Goal: Information Seeking & Learning: Learn about a topic

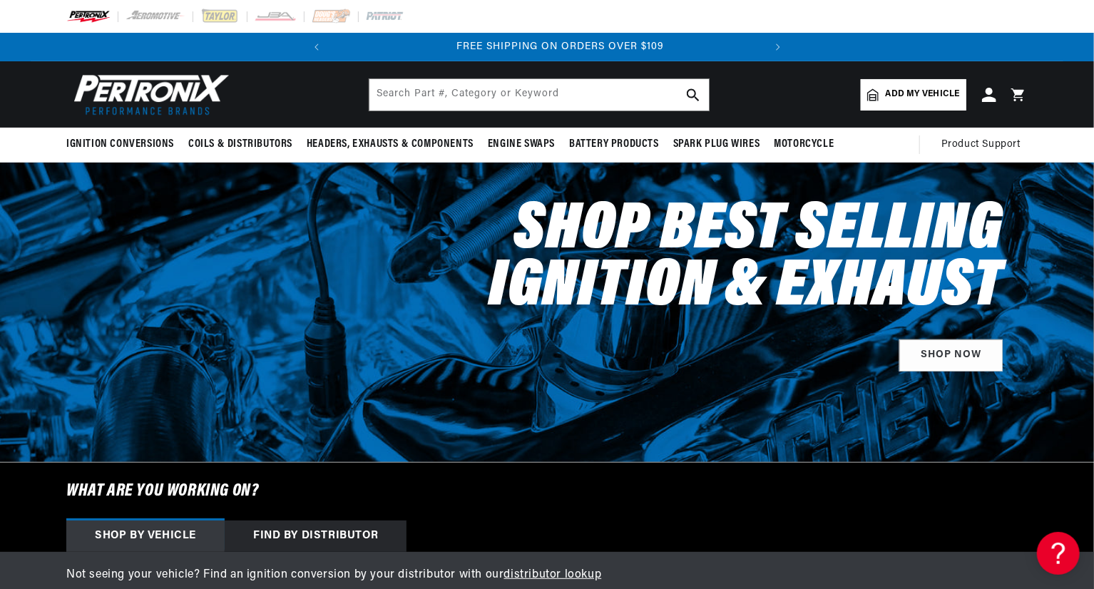
scroll to position [0, 432]
click at [514, 96] on input "text" at bounding box center [540, 94] width 340 height 31
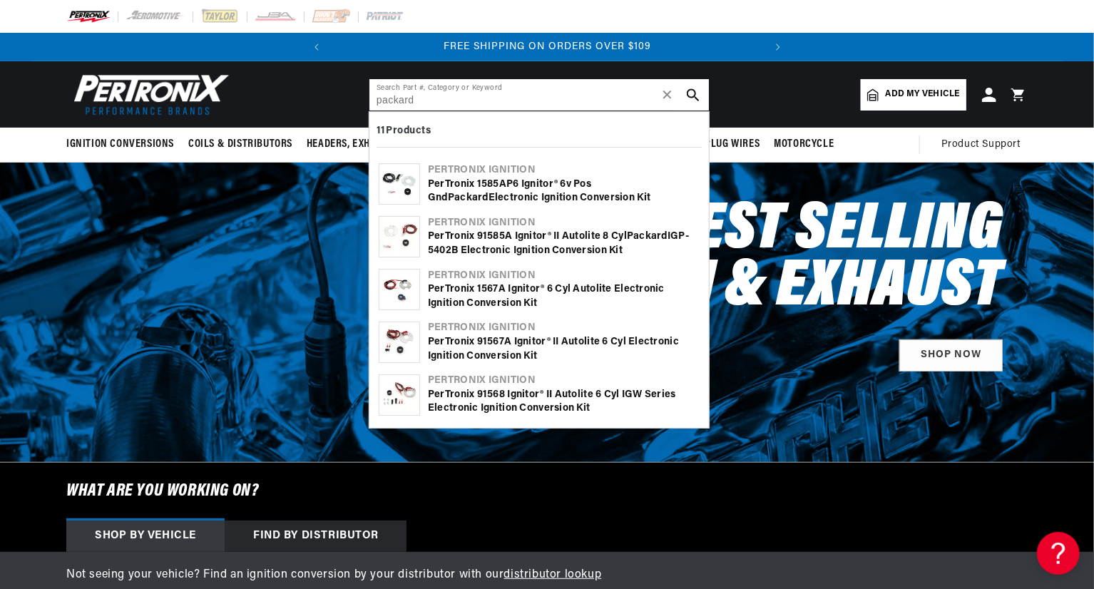
type input "packard"
click at [491, 178] on div "PerTronix 1585AP6 Ignitor® 6v Pos Gnd Packard Electronic Ignition Conversion Kit" at bounding box center [564, 192] width 272 height 28
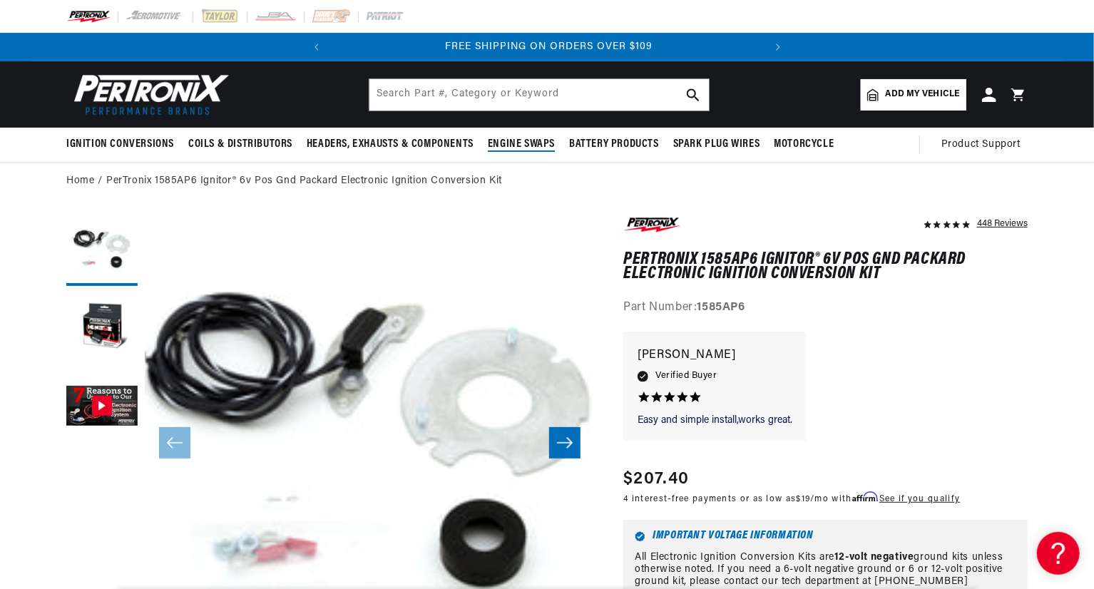
scroll to position [0, 432]
click at [99, 327] on button "Load image 2 in gallery view" at bounding box center [101, 328] width 71 height 71
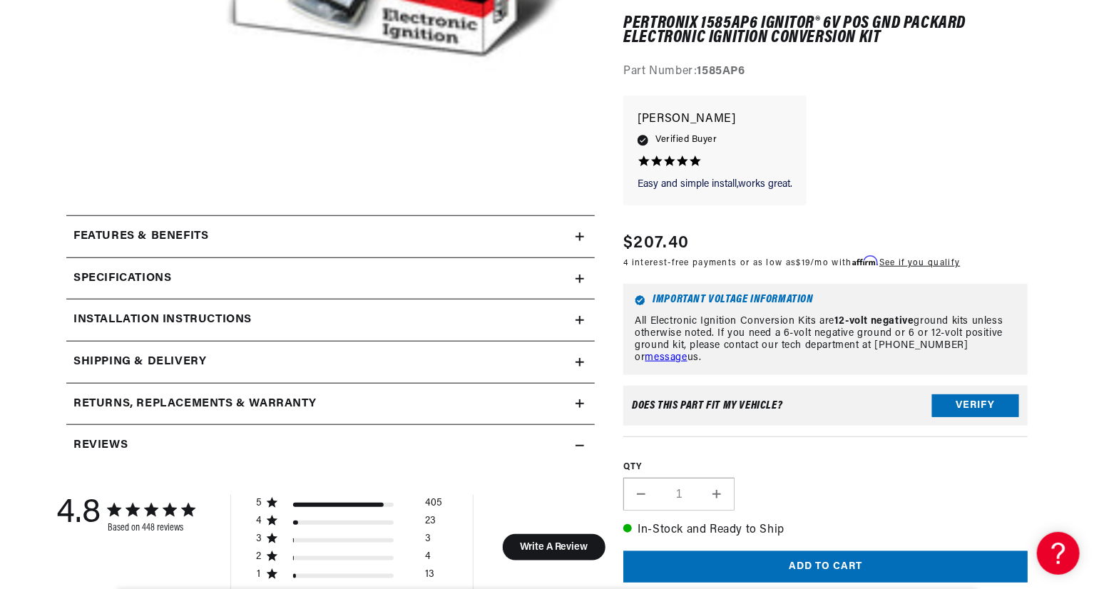
scroll to position [0, 0]
click at [576, 240] on icon at bounding box center [580, 237] width 9 height 9
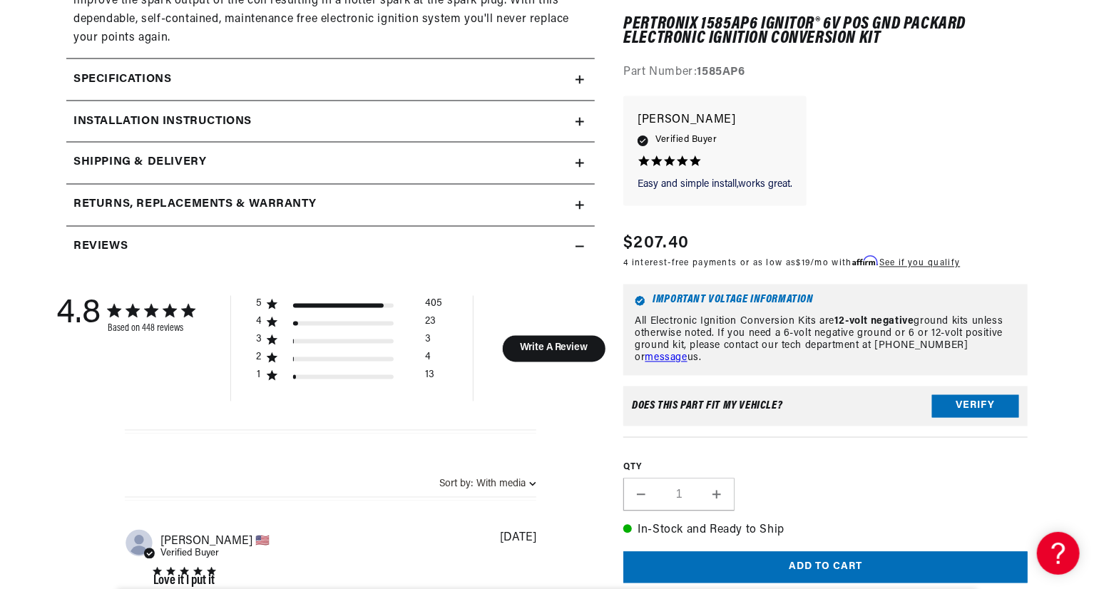
click at [582, 82] on icon at bounding box center [580, 80] width 9 height 9
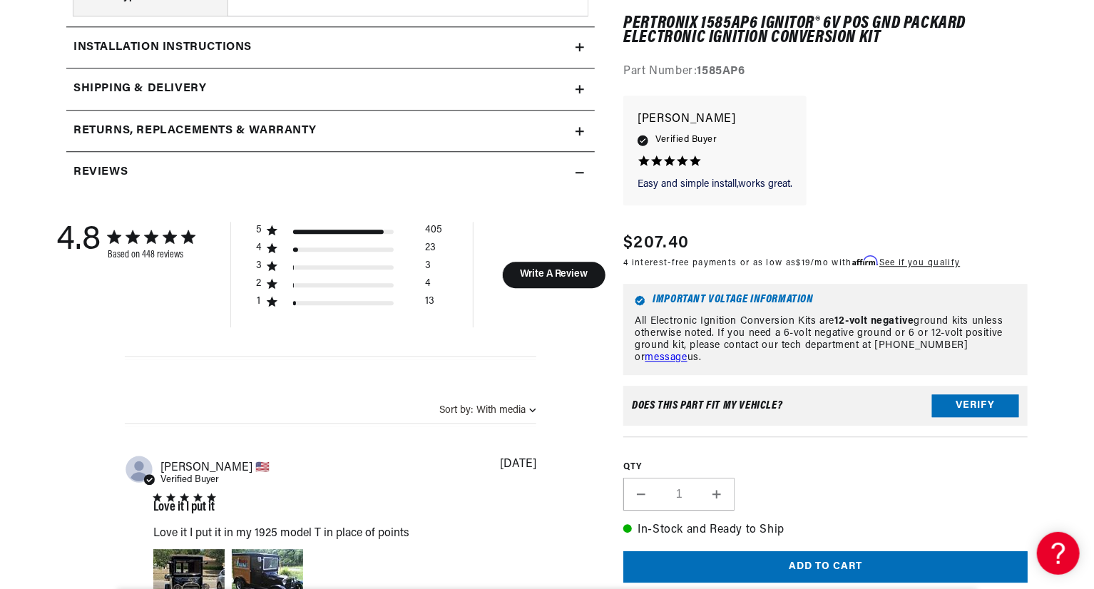
scroll to position [1912, 0]
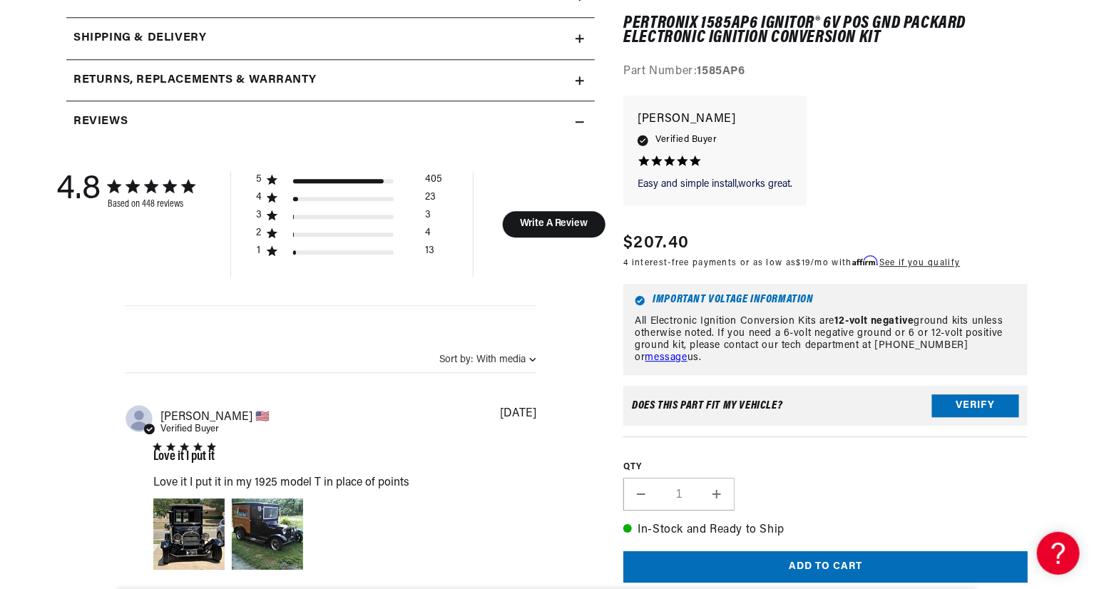
click at [582, 83] on summary "Returns, Replacements & Warranty" at bounding box center [330, 80] width 529 height 41
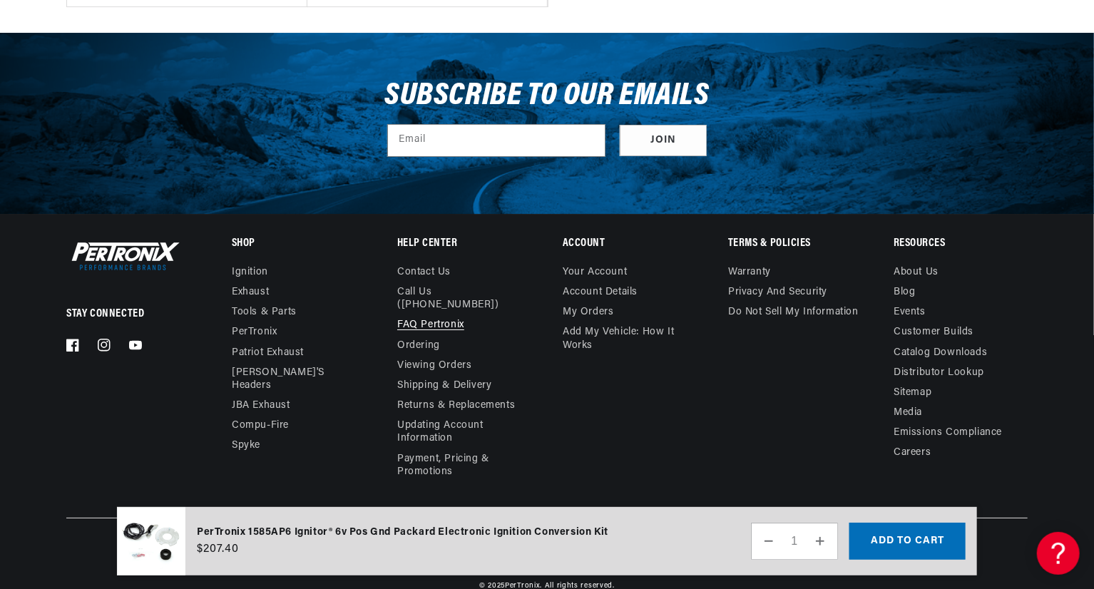
scroll to position [0, 432]
click at [438, 315] on link "FAQ Pertronix" at bounding box center [430, 325] width 67 height 20
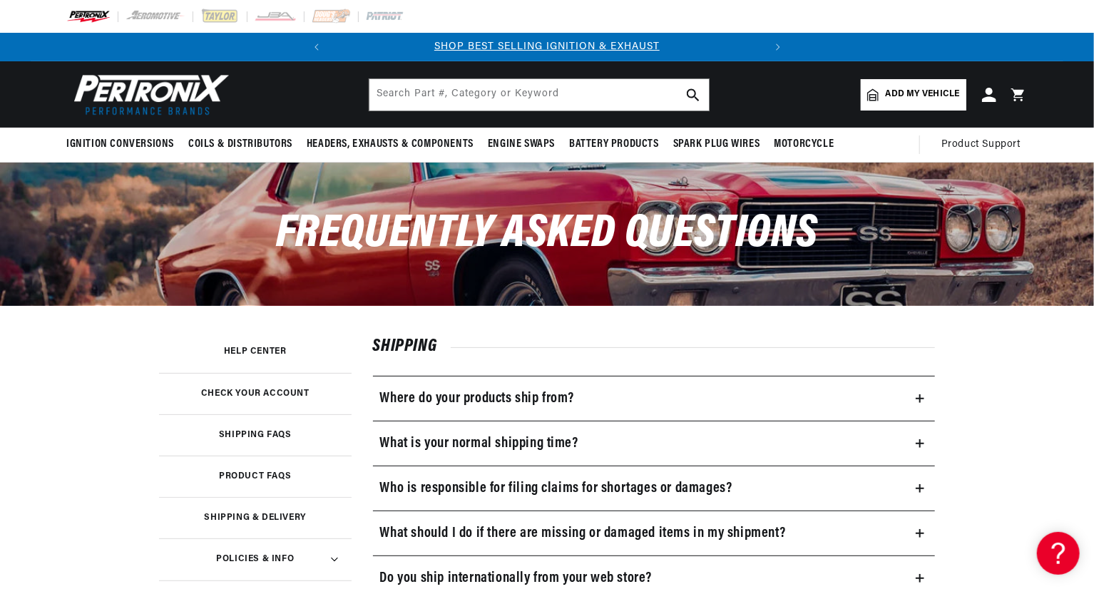
click at [554, 391] on h3 "Where do your products ship from?" at bounding box center [477, 398] width 195 height 23
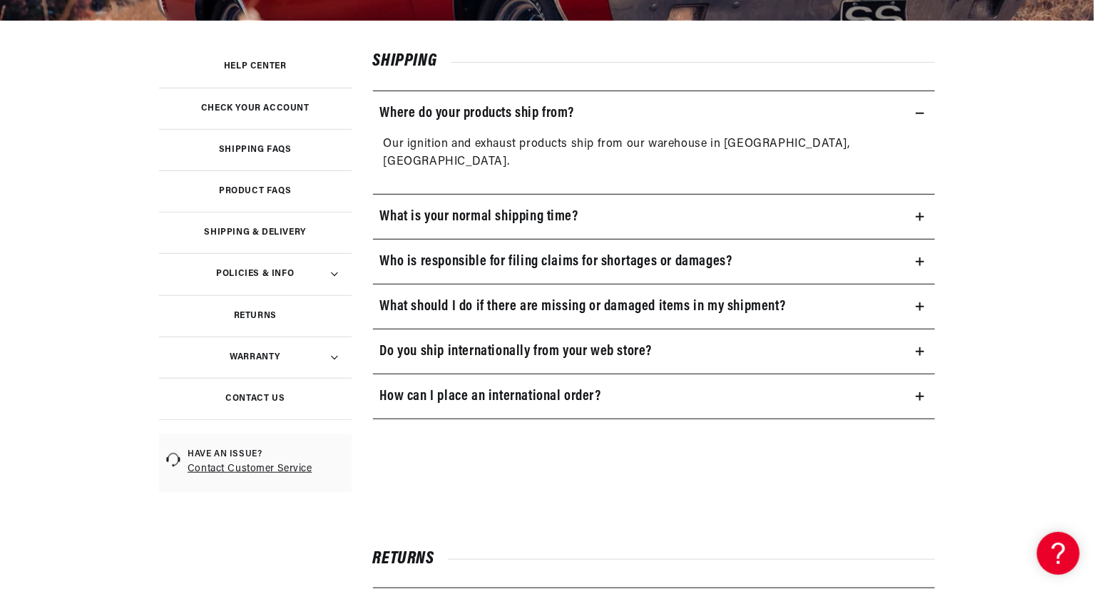
click at [268, 188] on h3 "Product FAQs" at bounding box center [255, 191] width 72 height 7
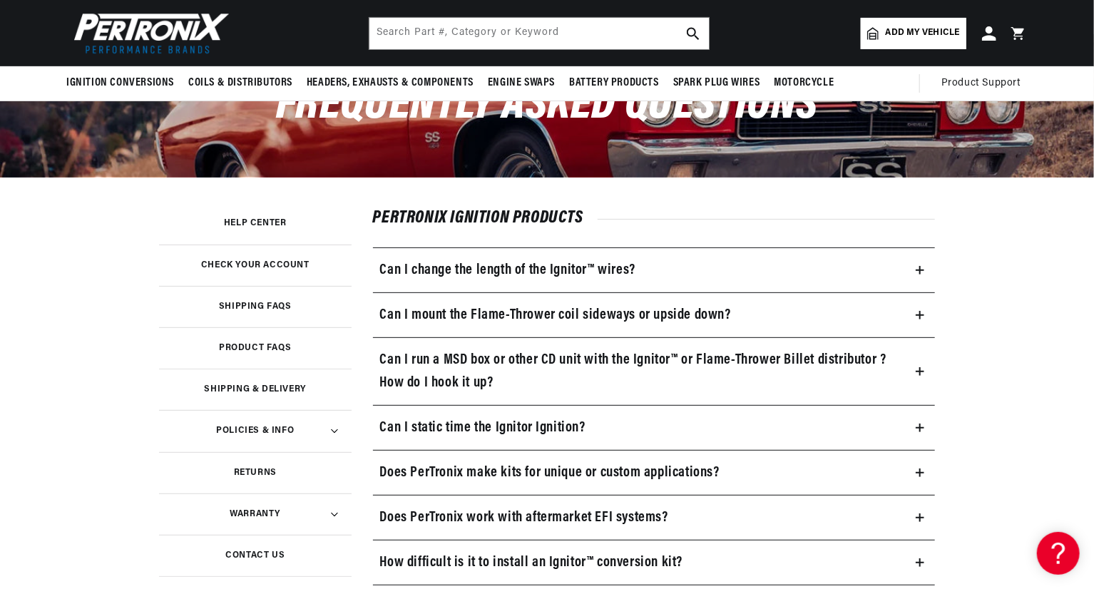
scroll to position [86, 0]
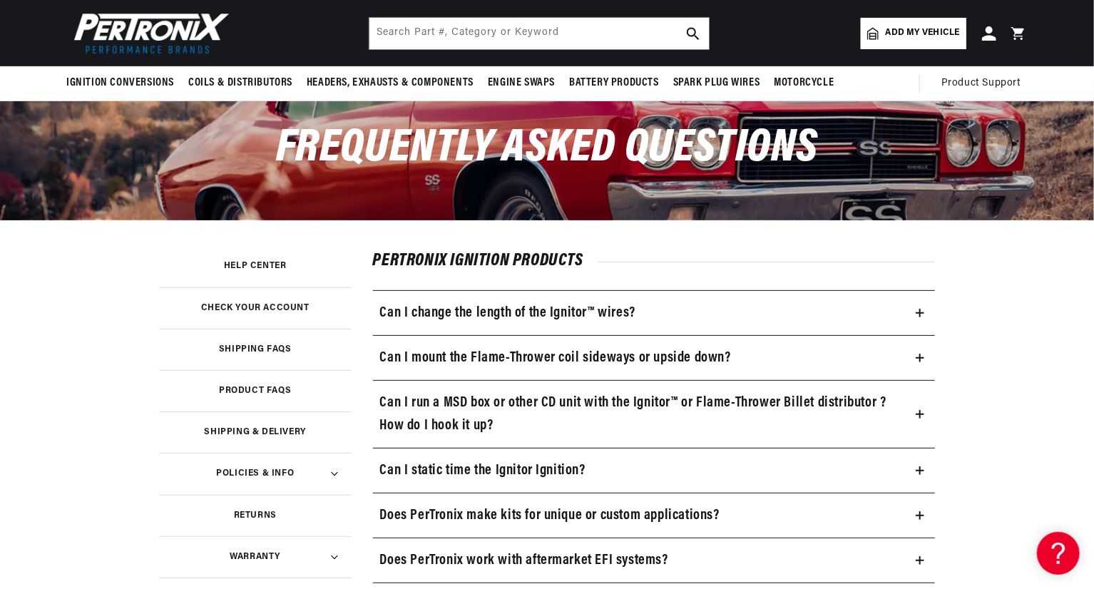
click at [275, 472] on h3 "Policies & Info" at bounding box center [255, 473] width 78 height 7
click at [491, 469] on h3 "Can I static time the Ignitor Ignition?" at bounding box center [482, 470] width 205 height 23
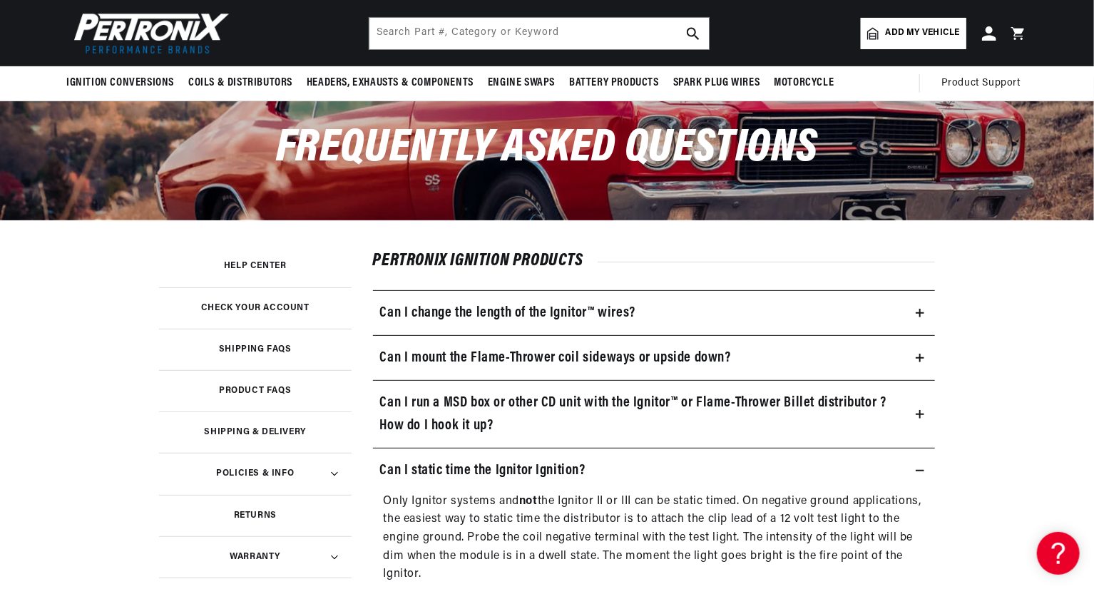
click at [491, 469] on h3 "Can I static time the Ignitor Ignition?" at bounding box center [482, 470] width 205 height 23
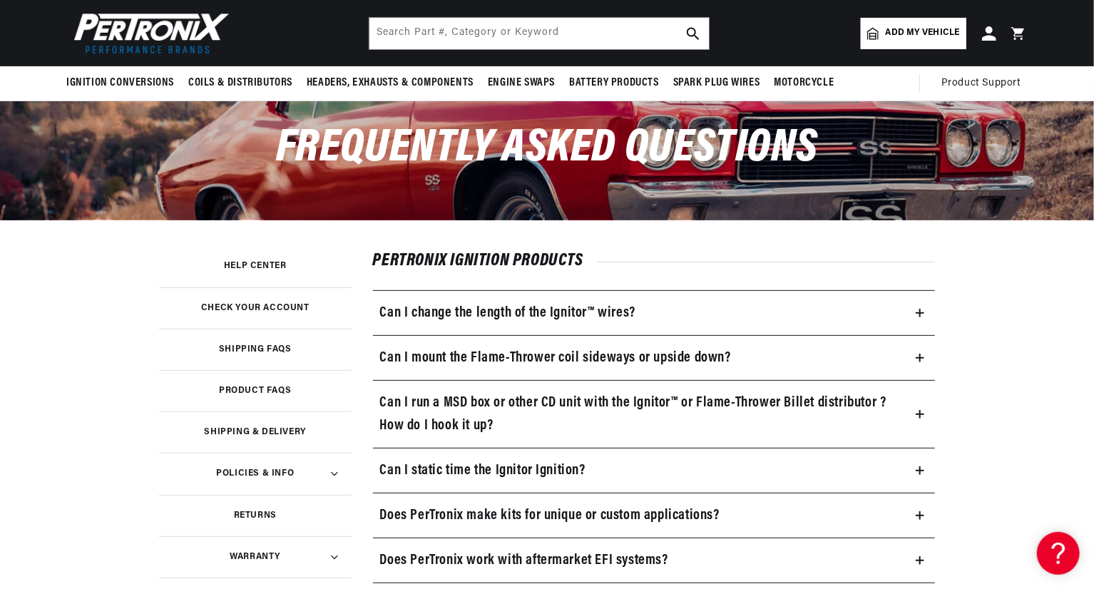
click at [491, 469] on h3 "Can I static time the Ignitor Ignition?" at bounding box center [482, 470] width 205 height 23
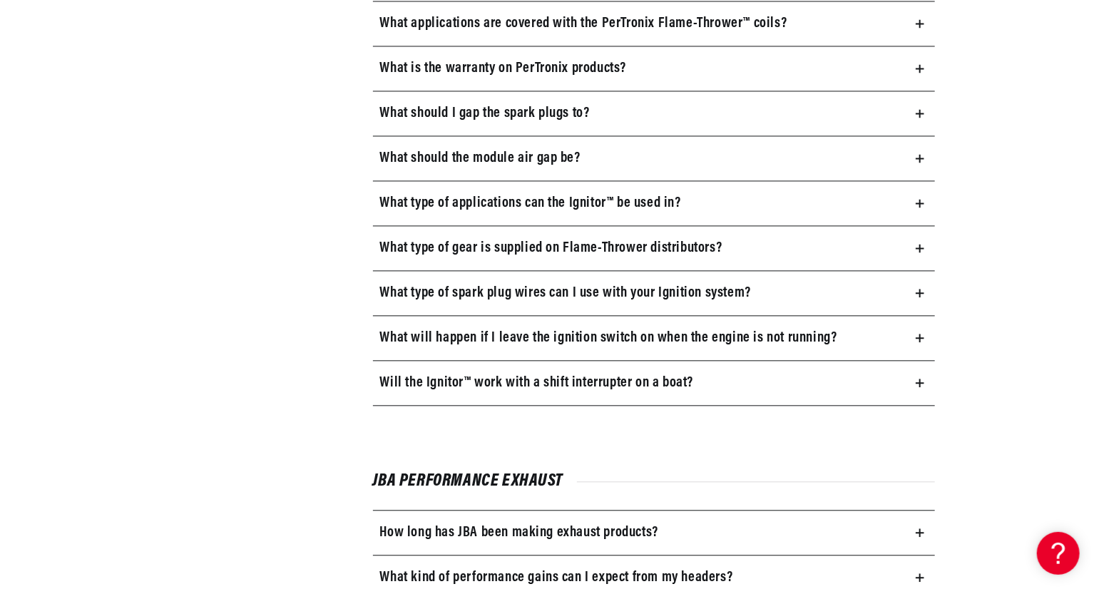
click at [920, 335] on icon at bounding box center [920, 338] width 0 height 9
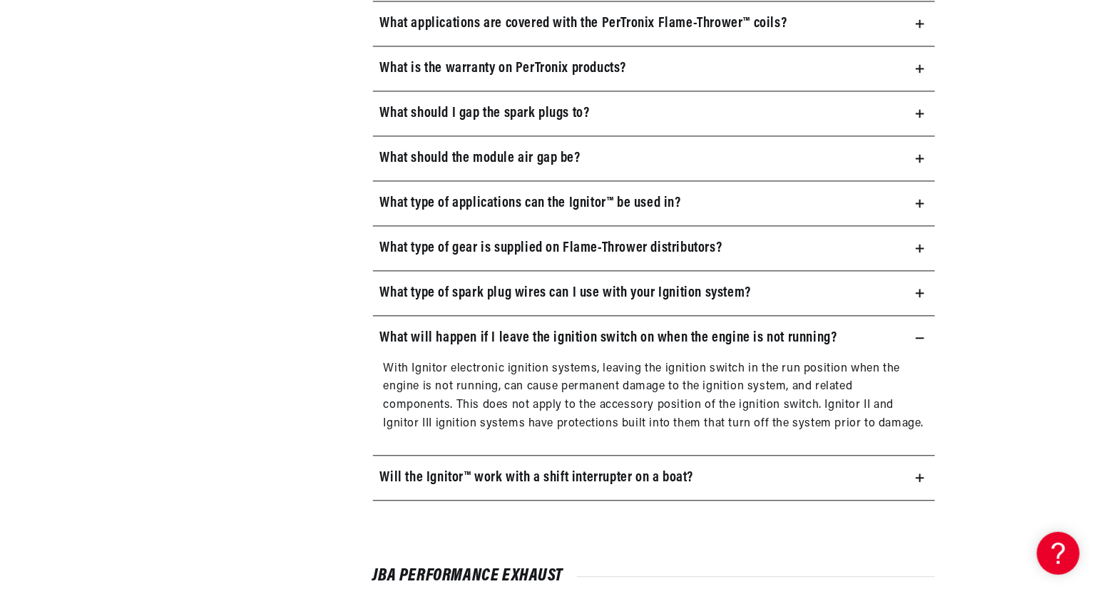
scroll to position [0, 0]
drag, startPoint x: 1090, startPoint y: 8, endPoint x: 1076, endPoint y: 351, distance: 343.4
click at [1076, 351] on main "Frequently Asked Questions Help Center Check your account Shipping FAQs Product…" at bounding box center [547, 79] width 1094 height 2744
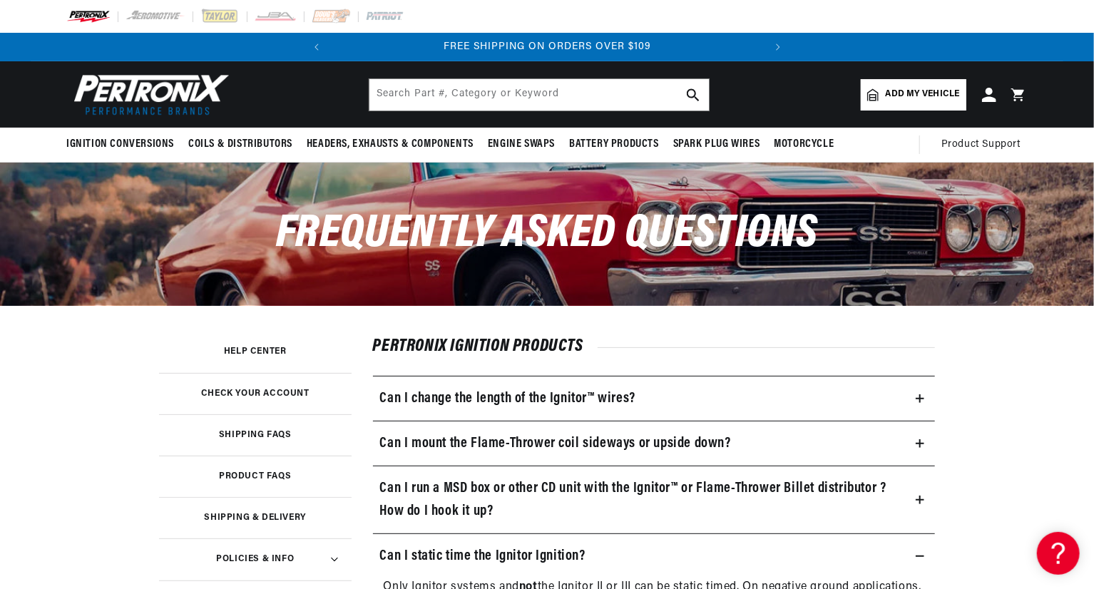
click at [910, 94] on span "Add my vehicle" at bounding box center [923, 95] width 74 height 14
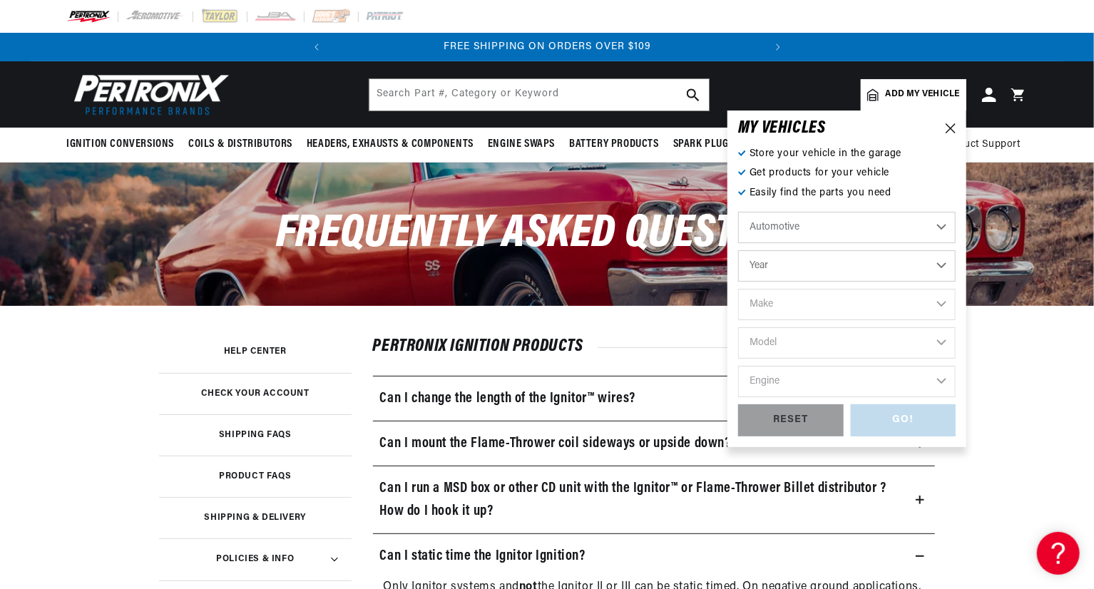
click at [825, 260] on select "Year 2024 2023 2022 2021 2020 2019 2018 2017 2016 2015 2014 2013 2012 2011 2010…" at bounding box center [847, 265] width 218 height 31
select select "2007"
click at [738, 250] on select "Year 2024 2023 2022 2021 2020 2019 2018 2017 2016 2015 2014 2013 2012 2011 2010…" at bounding box center [847, 265] width 218 height 31
click at [951, 244] on div "Automotive Agricultural Industrial Marine Motorcycle 2024 2023 2022 2021 2020 2…" at bounding box center [847, 308] width 218 height 193
click at [942, 266] on select "2024 2023 2022 2021 2020 2019 2018 2017 2016 2015 2014 2013 2012 2011 2010 2009…" at bounding box center [847, 265] width 218 height 31
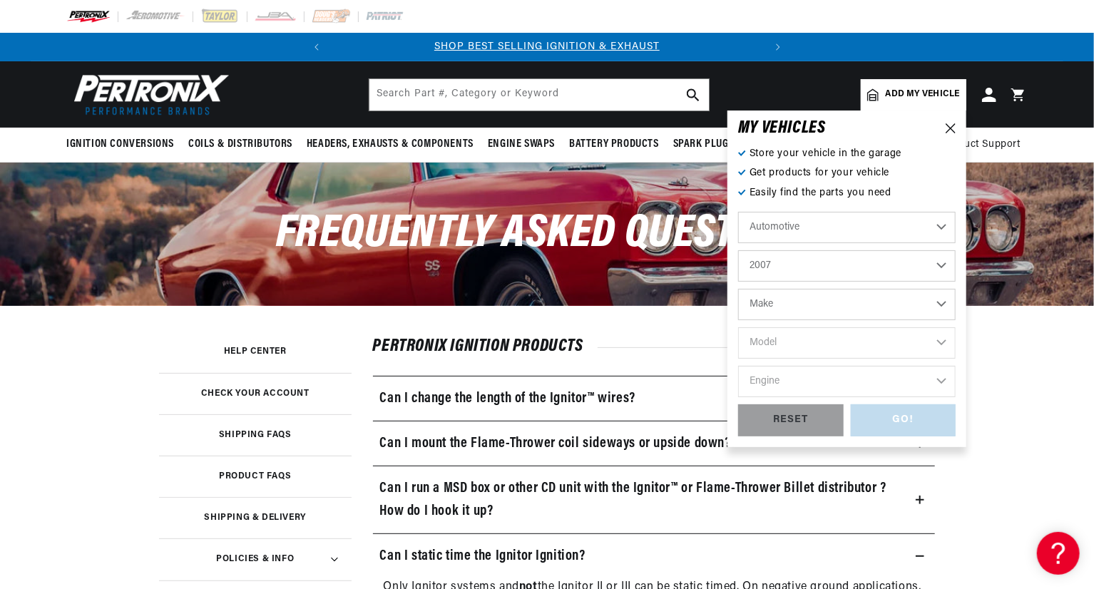
click at [942, 266] on select "2024 2023 2022 2021 2020 2019 2018 2017 2016 2015 2014 2013 2012 2011 2010 2009…" at bounding box center [847, 265] width 218 height 31
click at [738, 250] on select "2024 2023 2022 2021 2020 2019 2018 2017 2016 2015 2014 2013 2012 2011 2010 2009…" at bounding box center [847, 265] width 218 height 31
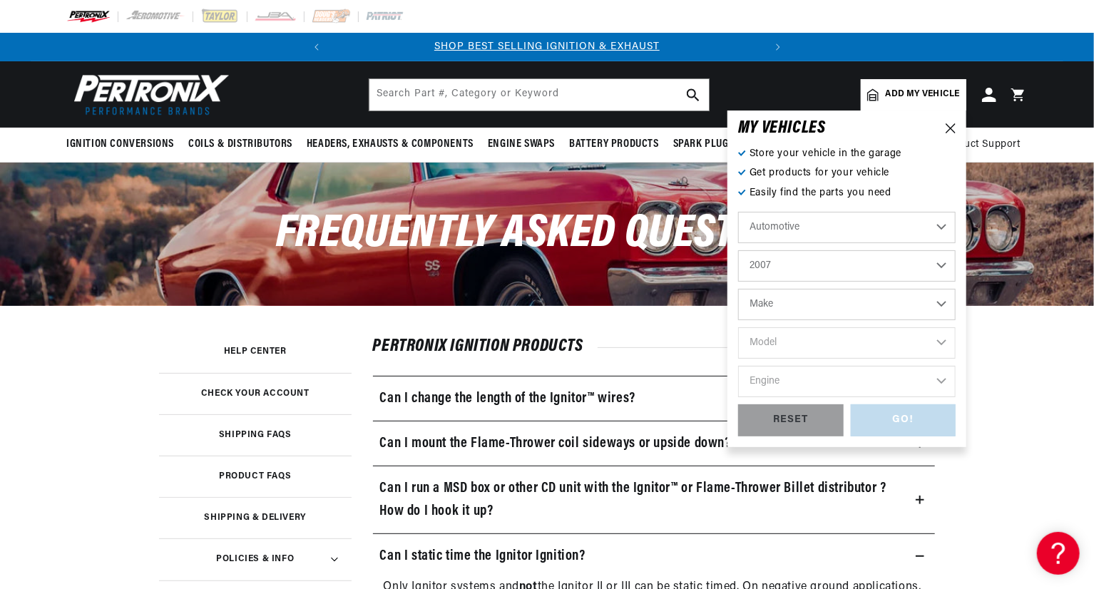
select select "1930"
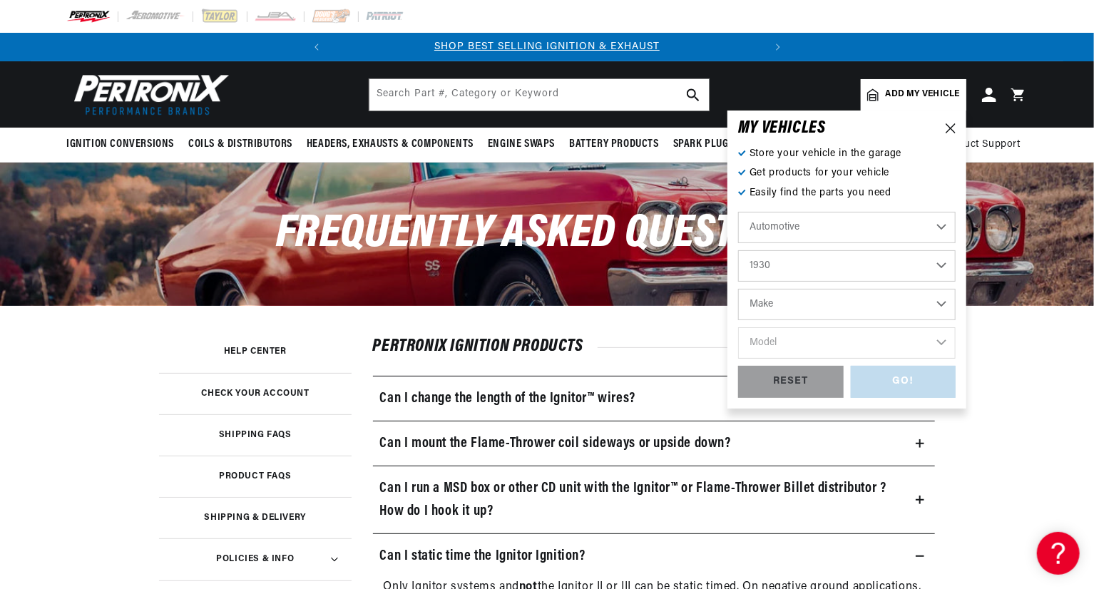
click at [937, 305] on select "Make Chevrolet DeSoto Elcar Graham Graham-Paige Kissel Oldsmobile Plymouth Pont…" at bounding box center [847, 304] width 218 height 31
select select "Reo"
